Goal: Task Accomplishment & Management: Manage account settings

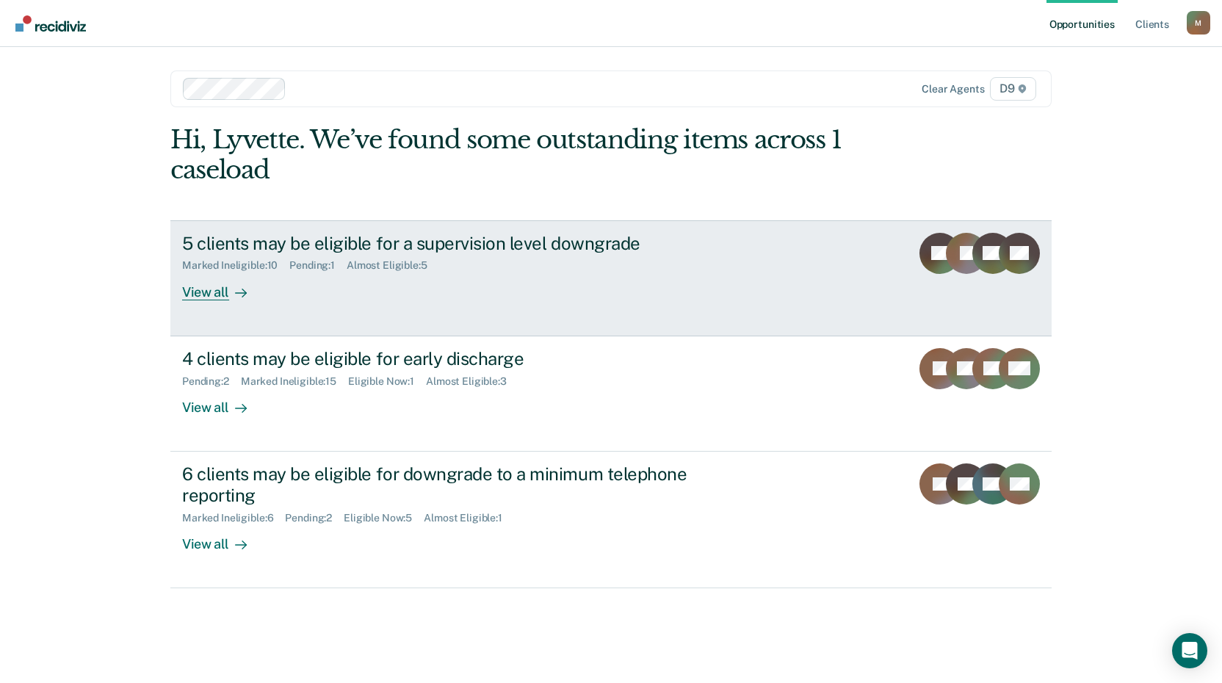
click at [315, 253] on div "5 clients may be eligible for a supervision level downgrade" at bounding box center [439, 243] width 515 height 21
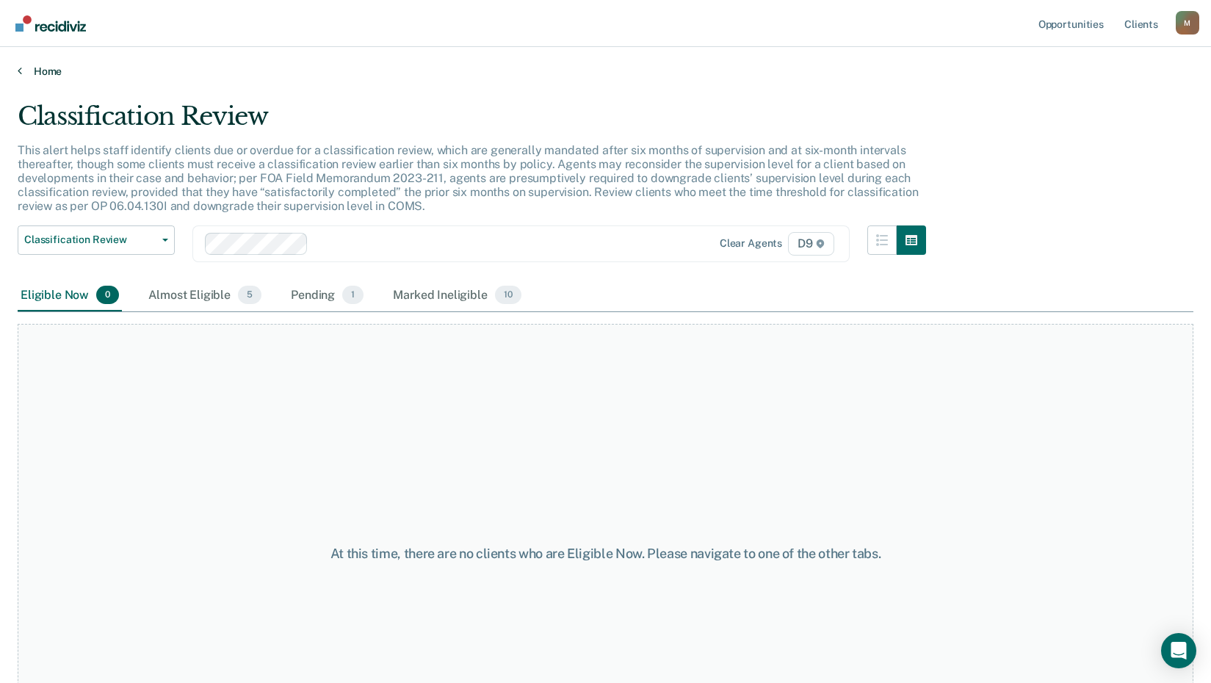
click at [18, 70] on icon at bounding box center [20, 71] width 4 height 12
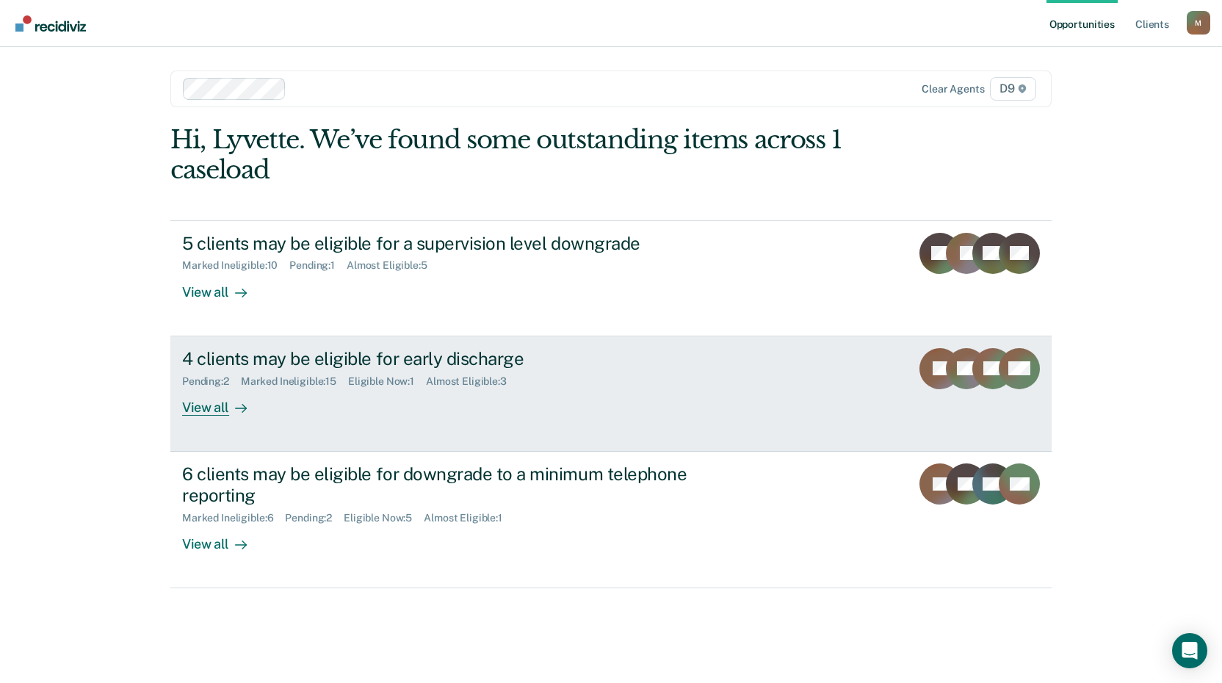
click at [283, 362] on div "4 clients may be eligible for early discharge" at bounding box center [439, 358] width 515 height 21
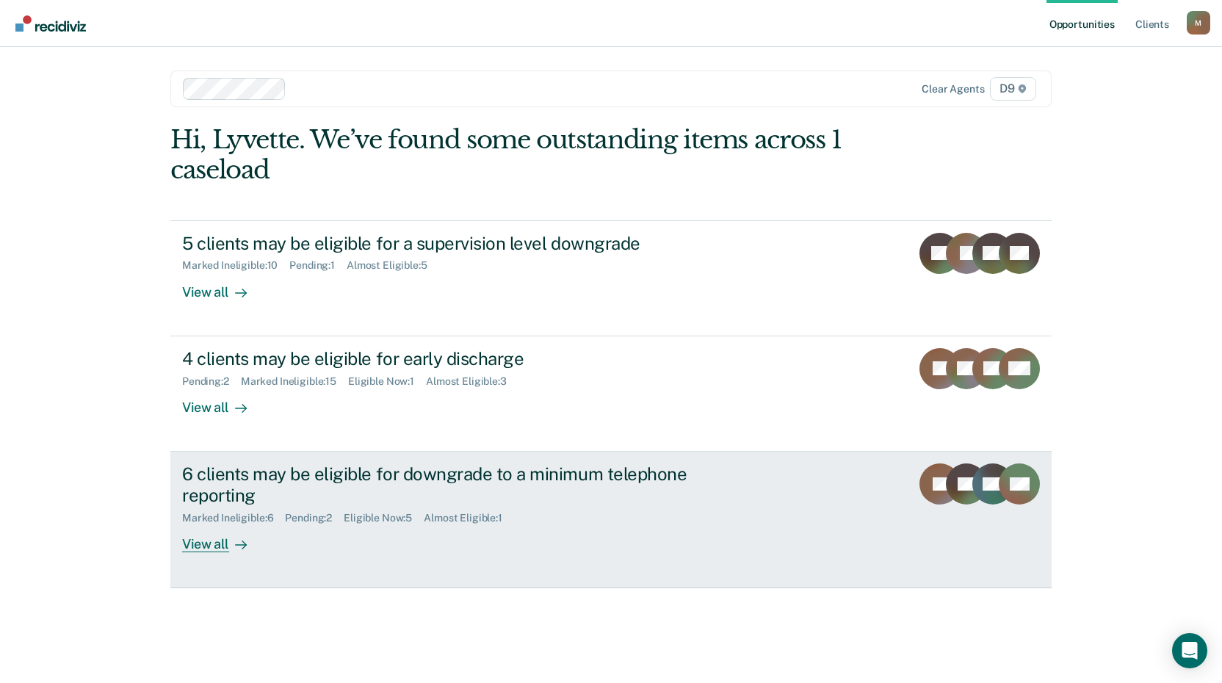
click at [407, 473] on div "6 clients may be eligible for downgrade to a minimum telephone reporting" at bounding box center [439, 484] width 515 height 43
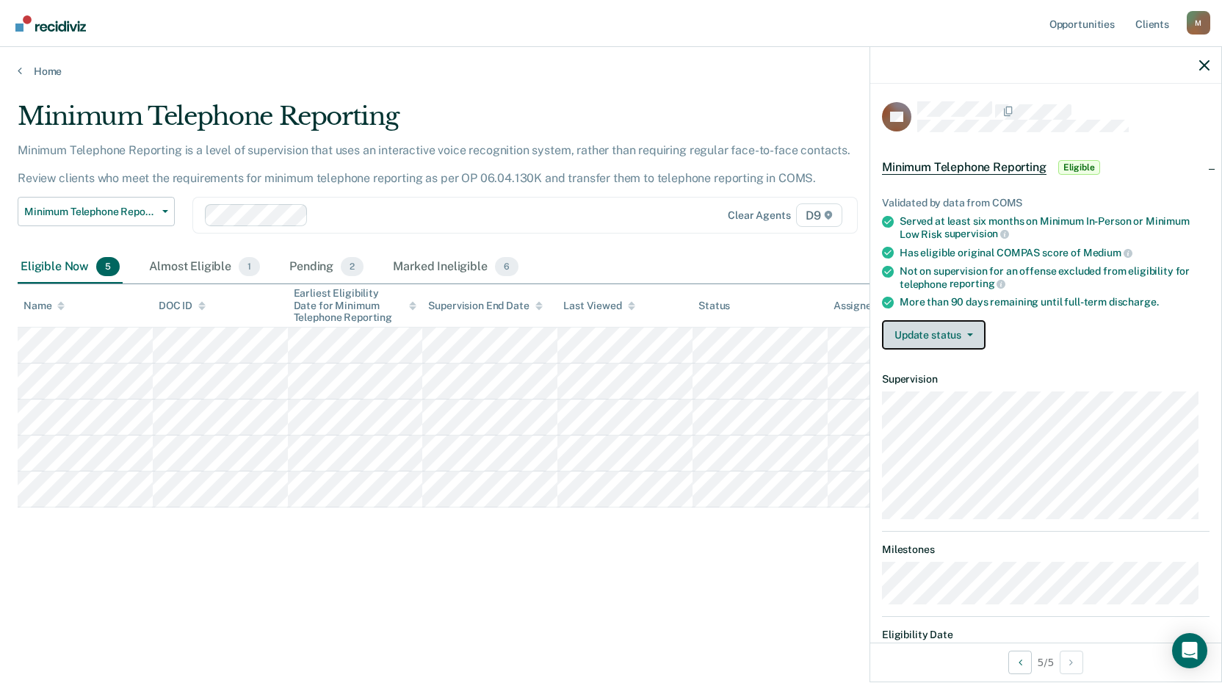
click at [938, 330] on button "Update status" at bounding box center [934, 334] width 104 height 29
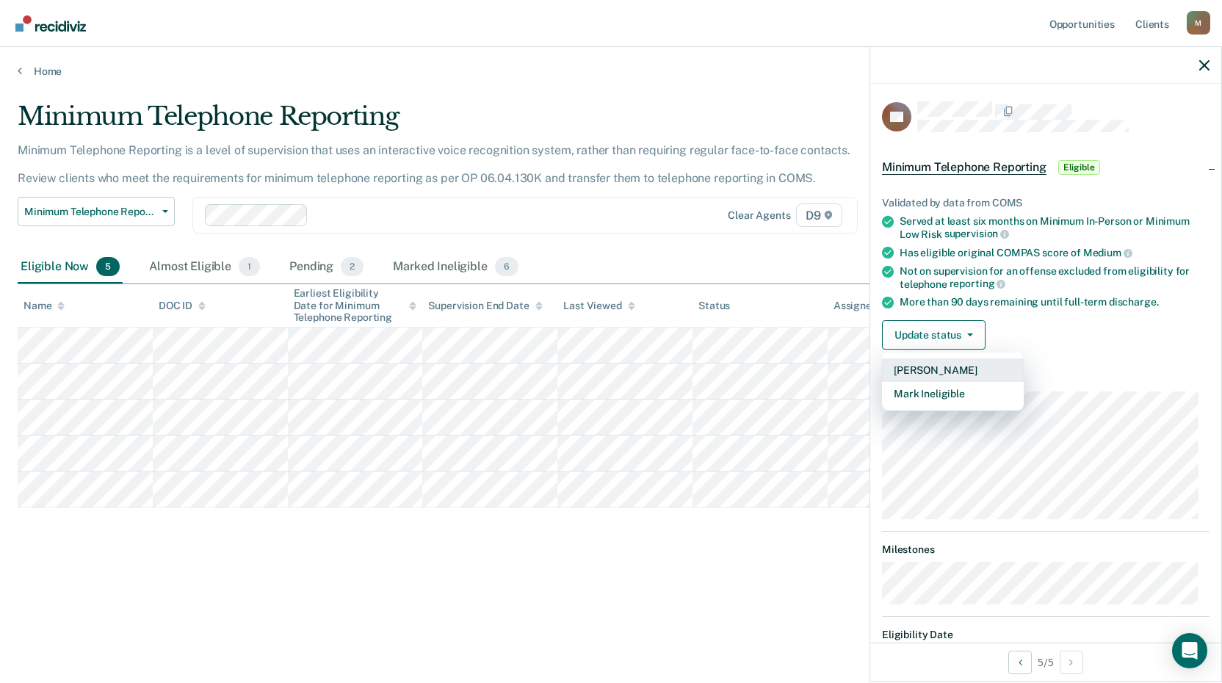
click at [923, 365] on button "[PERSON_NAME]" at bounding box center [953, 369] width 142 height 23
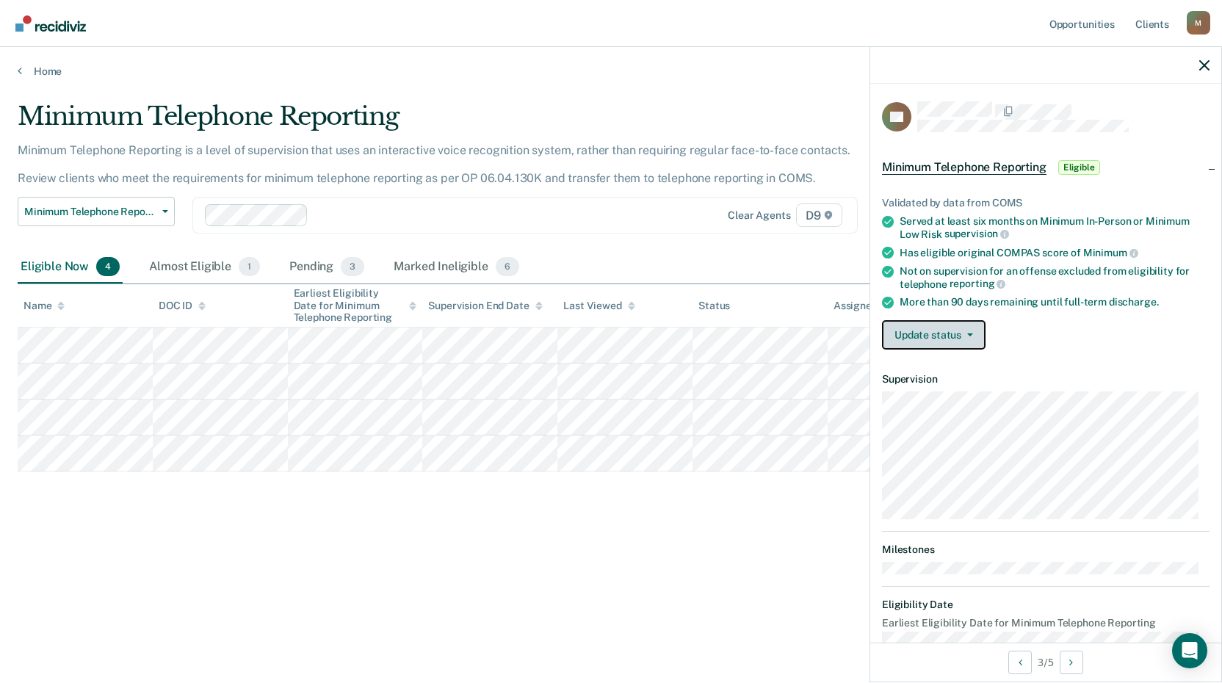
click at [927, 334] on button "Update status" at bounding box center [934, 334] width 104 height 29
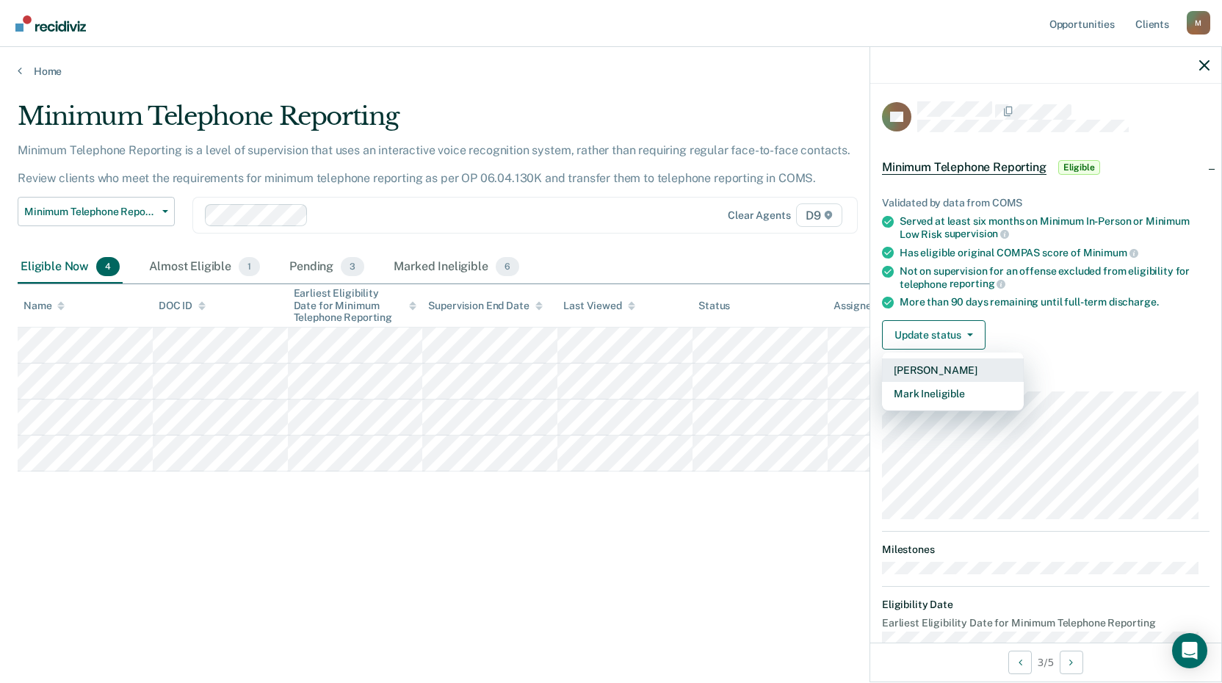
click at [910, 370] on button "[PERSON_NAME]" at bounding box center [953, 369] width 142 height 23
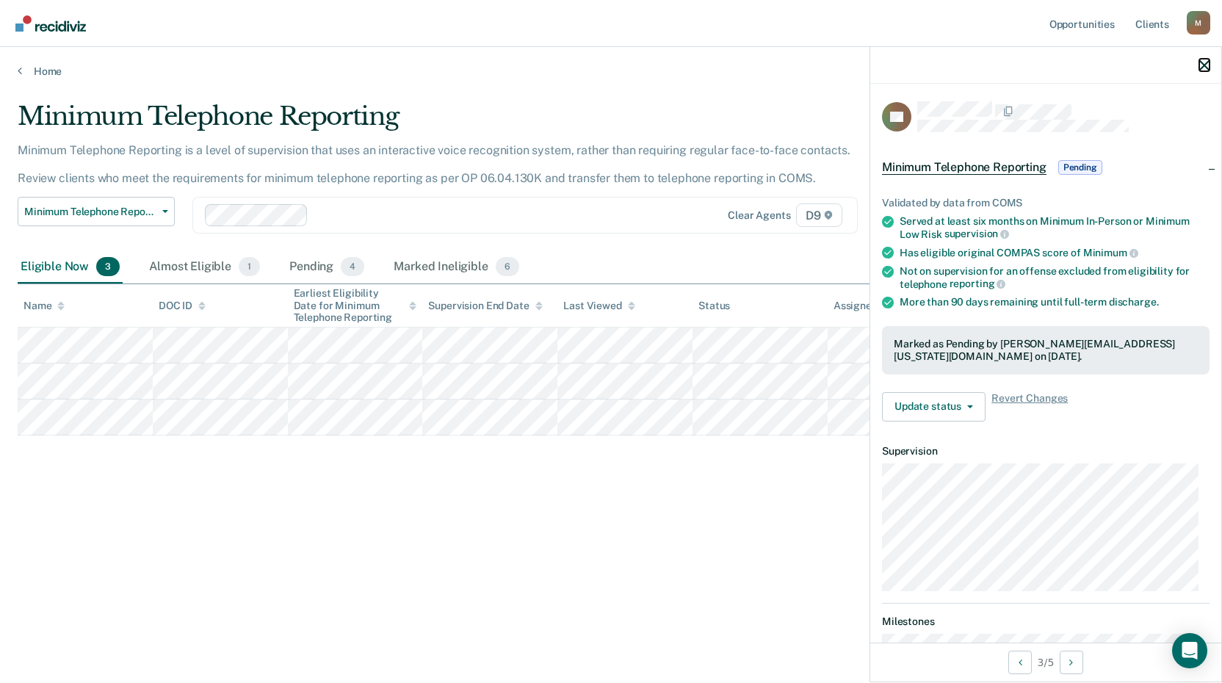
click at [1203, 68] on icon "button" at bounding box center [1204, 65] width 10 height 10
